Goal: Task Accomplishment & Management: Manage account settings

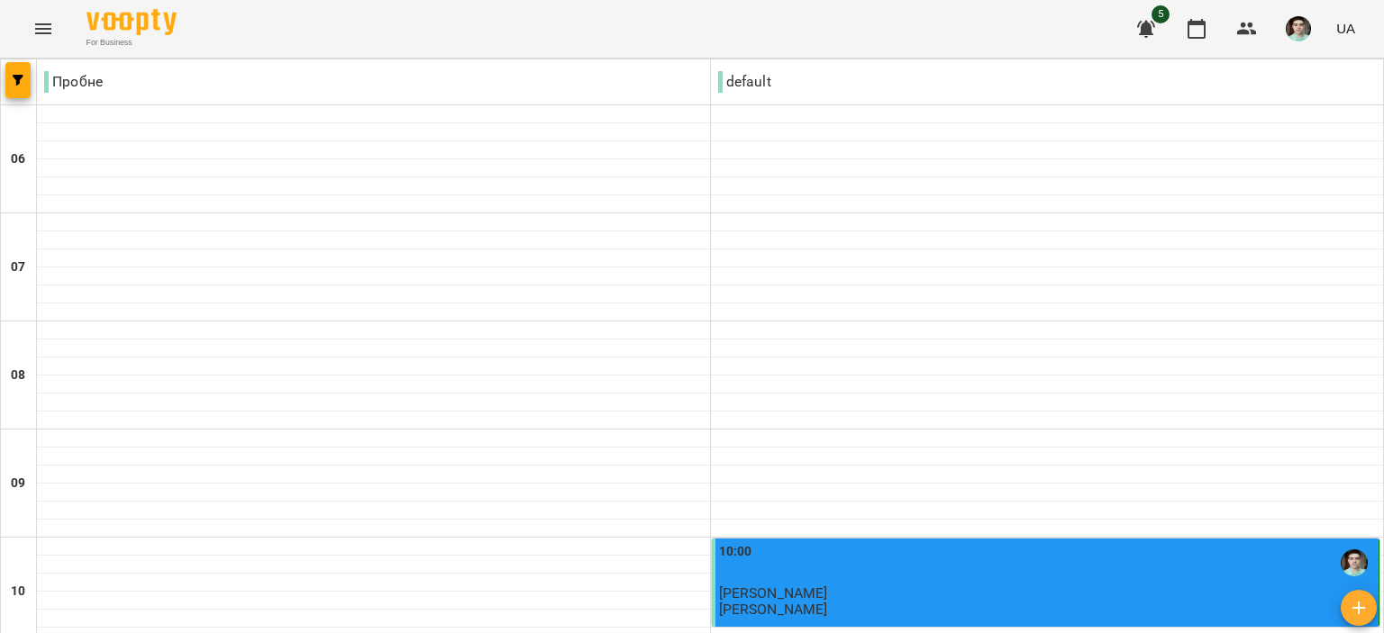
scroll to position [450, 0]
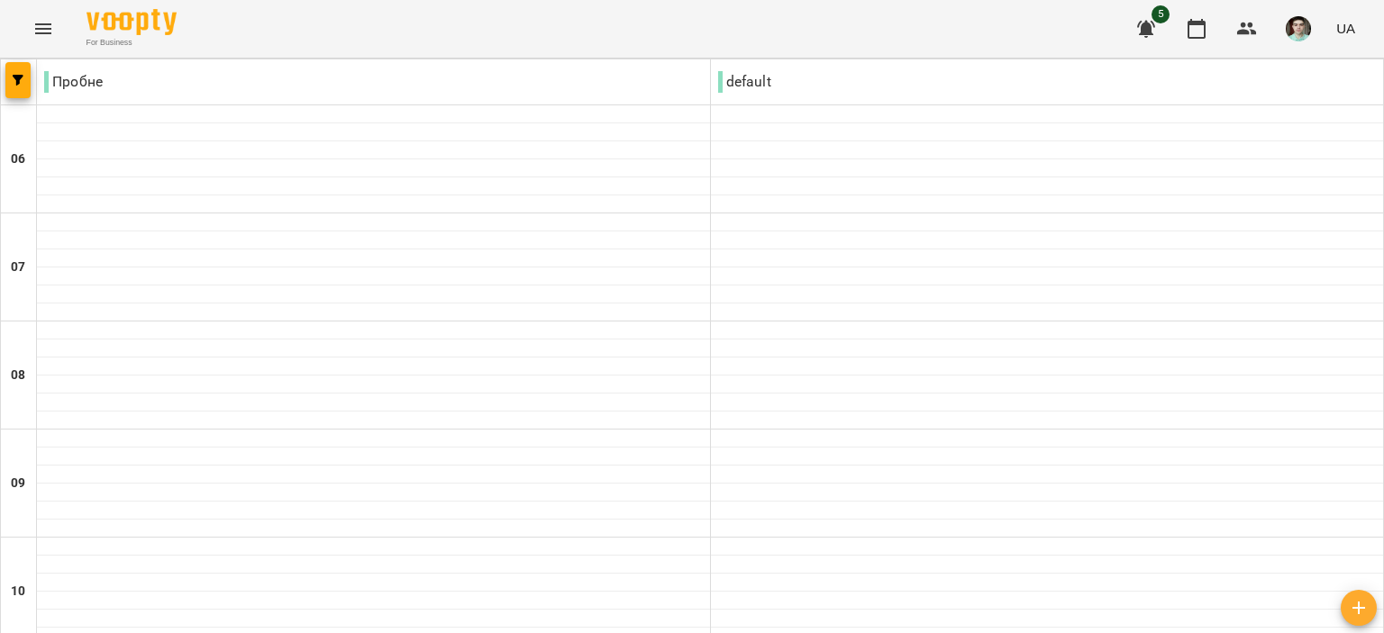
scroll to position [1171, 0]
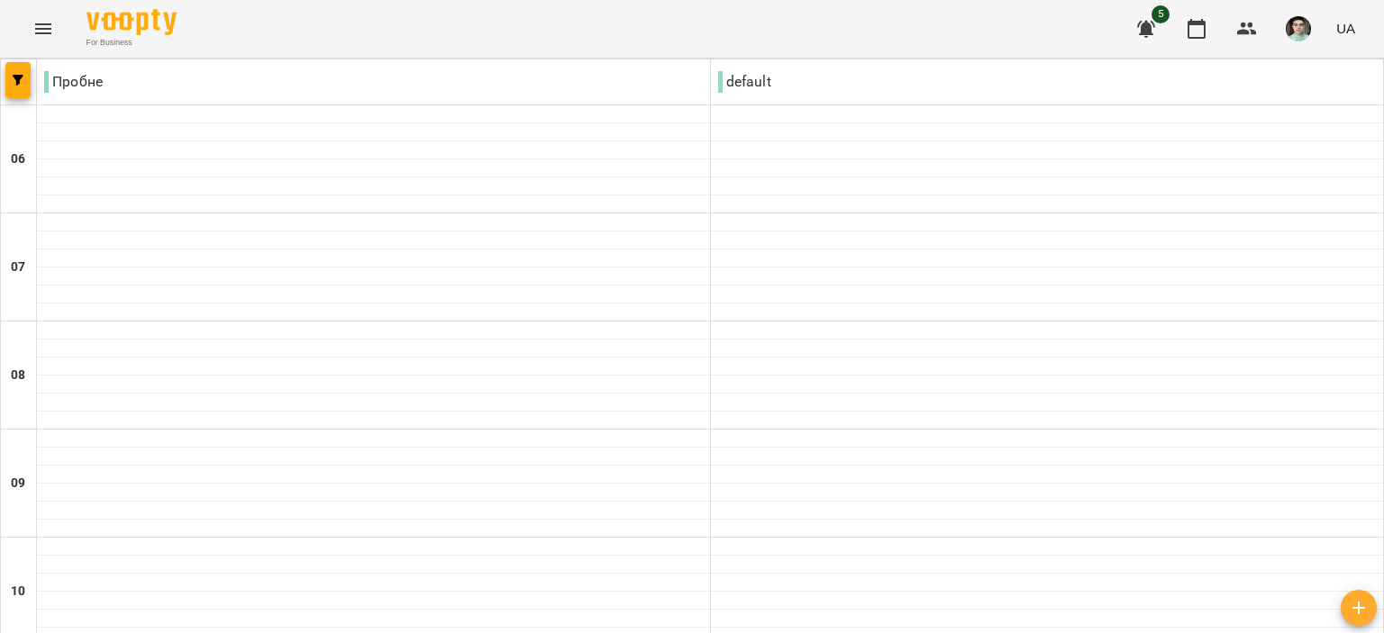
scroll to position [258, 0]
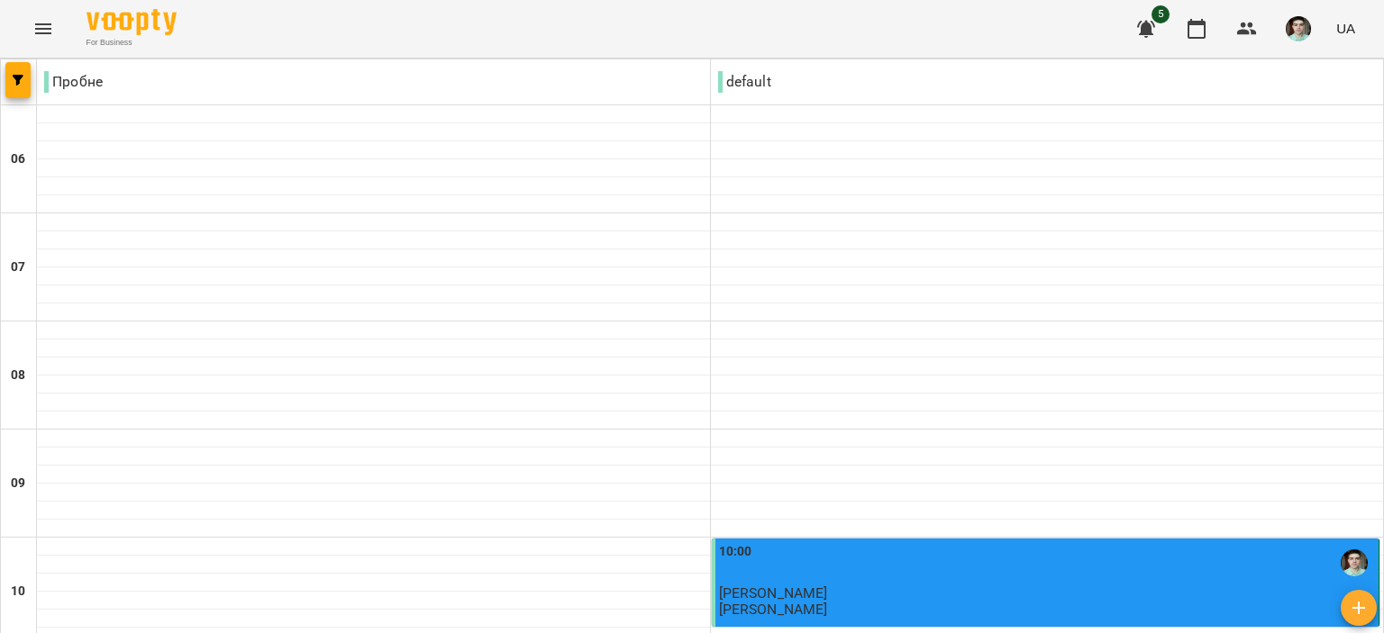
scroll to position [1351, 0]
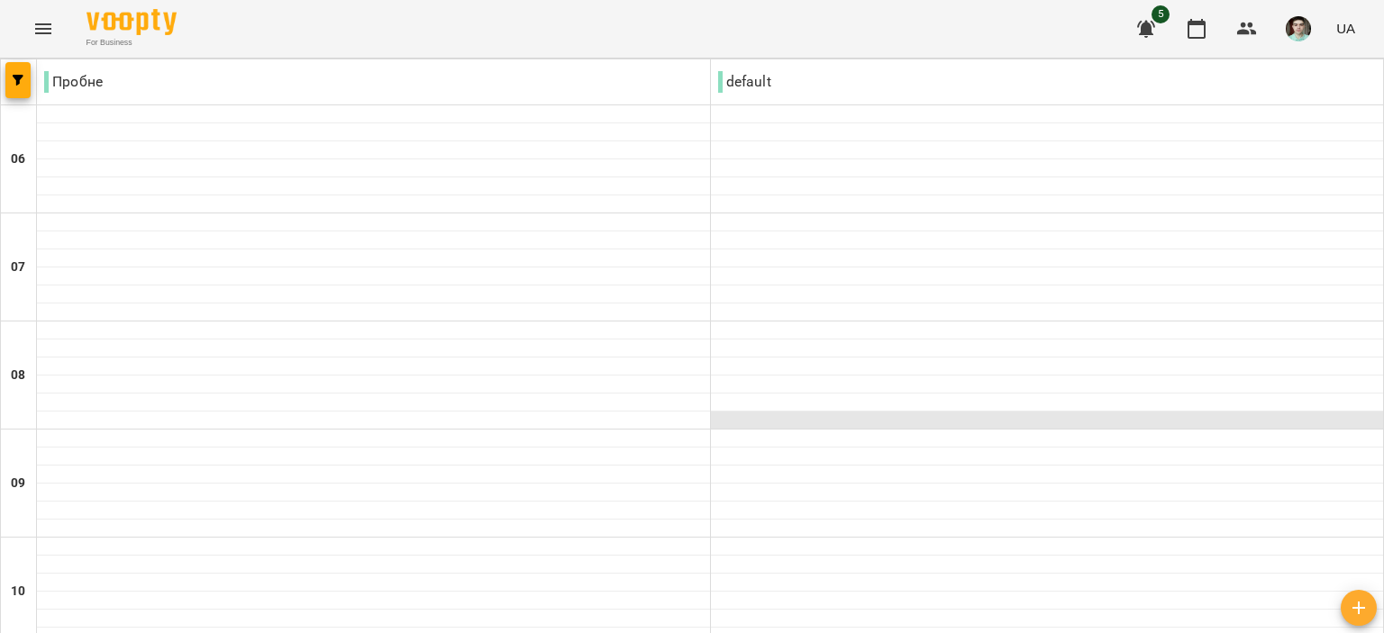
scroll to position [270, 0]
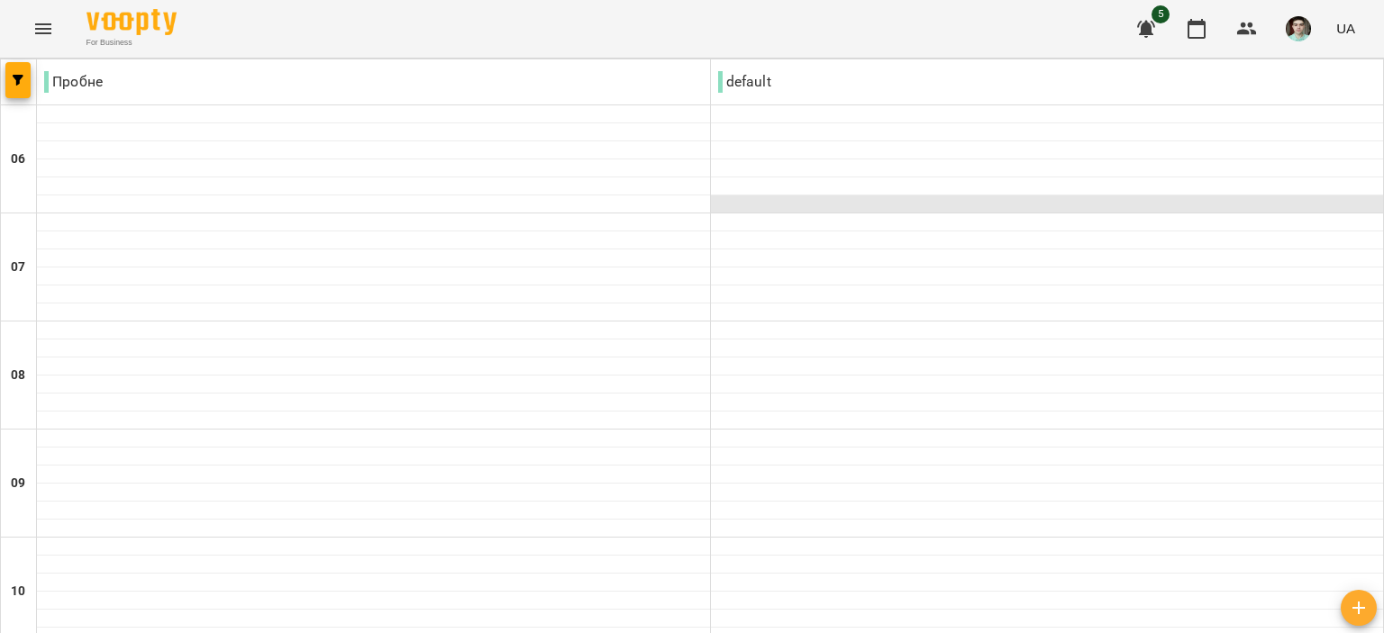
scroll to position [450, 0]
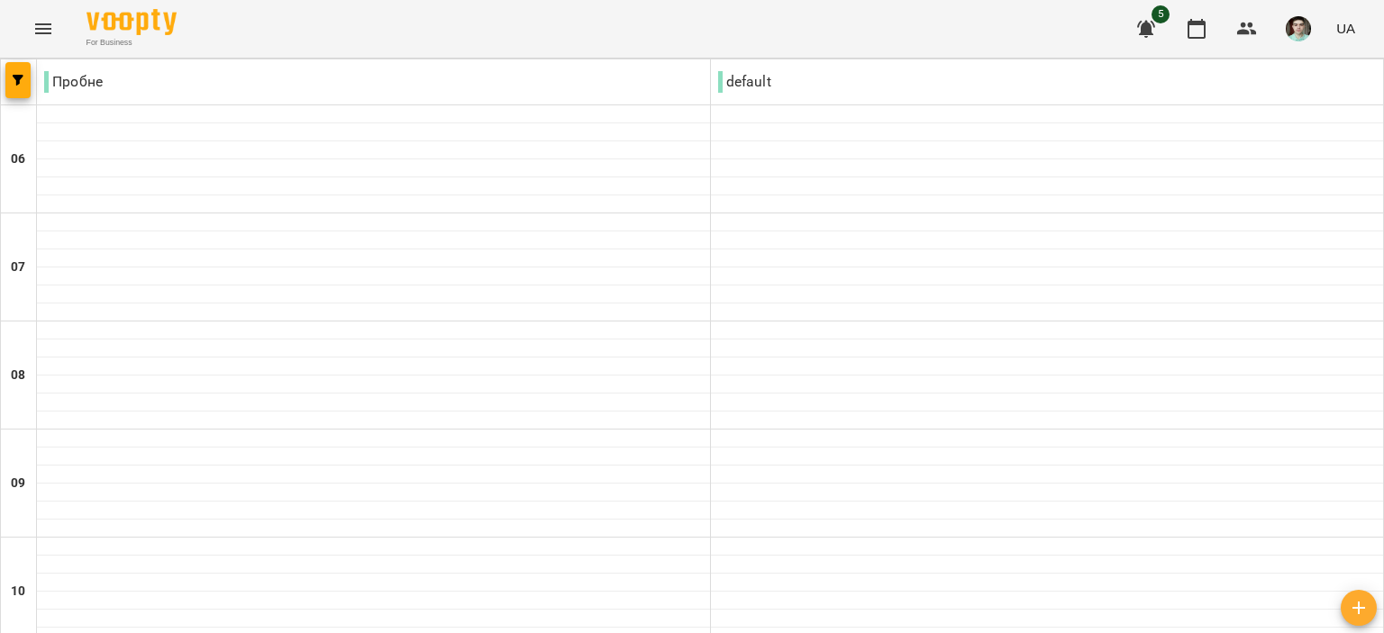
scroll to position [450, 0]
